Goal: Transaction & Acquisition: Purchase product/service

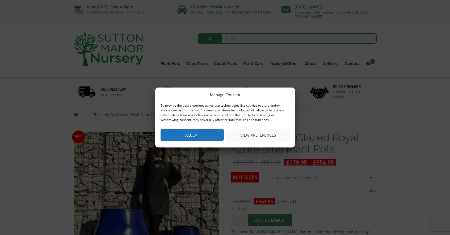
click at [251, 137] on button "View preferences" at bounding box center [257, 135] width 63 height 12
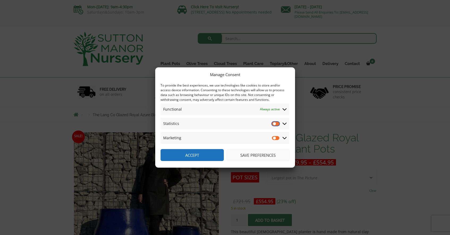
click at [274, 125] on input "Statistics" at bounding box center [276, 123] width 8 height 5
click at [277, 124] on input "Statistics" at bounding box center [276, 123] width 8 height 5
checkbox input "false"
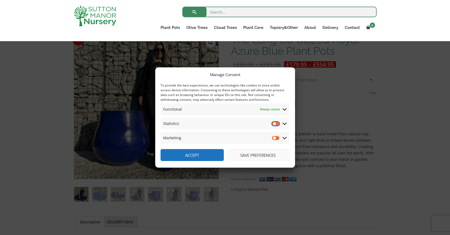
scroll to position [102, 0]
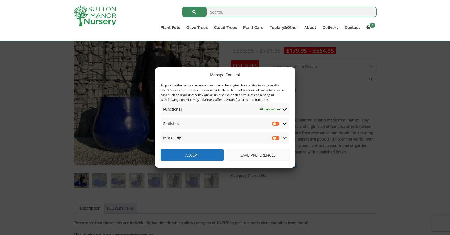
click at [243, 155] on button "Save preferences" at bounding box center [257, 155] width 63 height 12
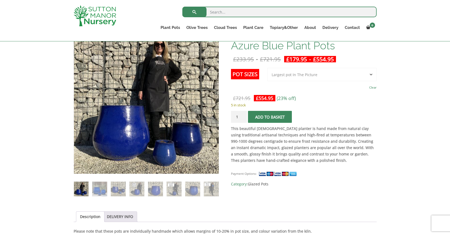
scroll to position [97, 0]
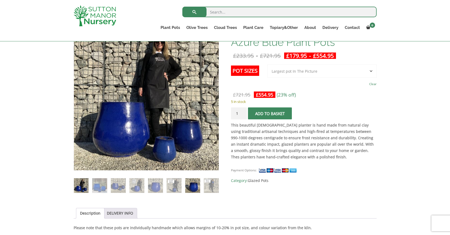
click at [193, 188] on img at bounding box center [192, 186] width 15 height 15
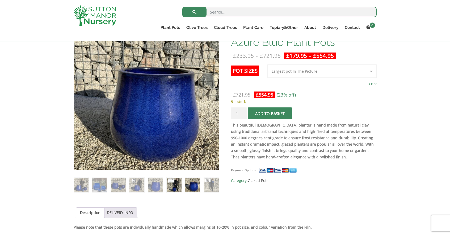
click at [168, 185] on img at bounding box center [174, 185] width 15 height 15
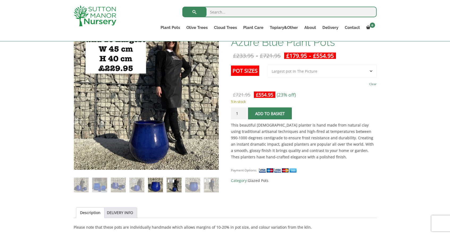
click at [160, 187] on img at bounding box center [155, 185] width 15 height 15
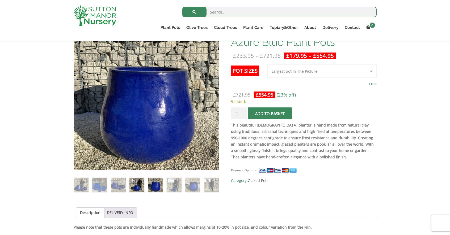
click at [136, 186] on img at bounding box center [136, 185] width 15 height 15
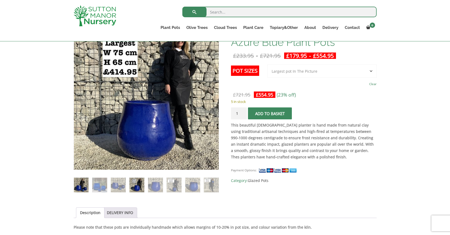
click at [80, 188] on img at bounding box center [81, 185] width 15 height 15
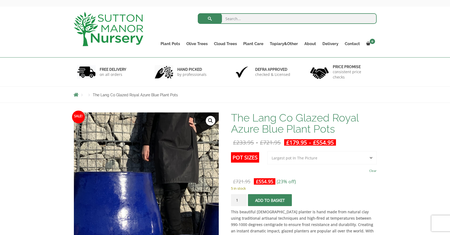
scroll to position [15, 0]
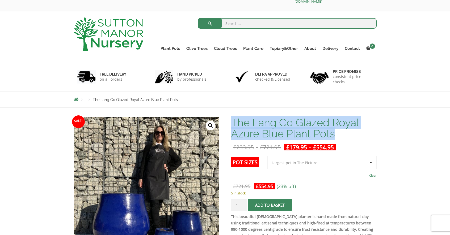
drag, startPoint x: 335, startPoint y: 133, endPoint x: 233, endPoint y: 122, distance: 101.9
click at [233, 122] on h1 "The Lang Co Glazed Royal Azure Blue Plant Pots" at bounding box center [303, 128] width 145 height 22
copy h1 "The Lang Co Glazed Royal Azure Blue Plant Pots"
